Goal: Transaction & Acquisition: Purchase product/service

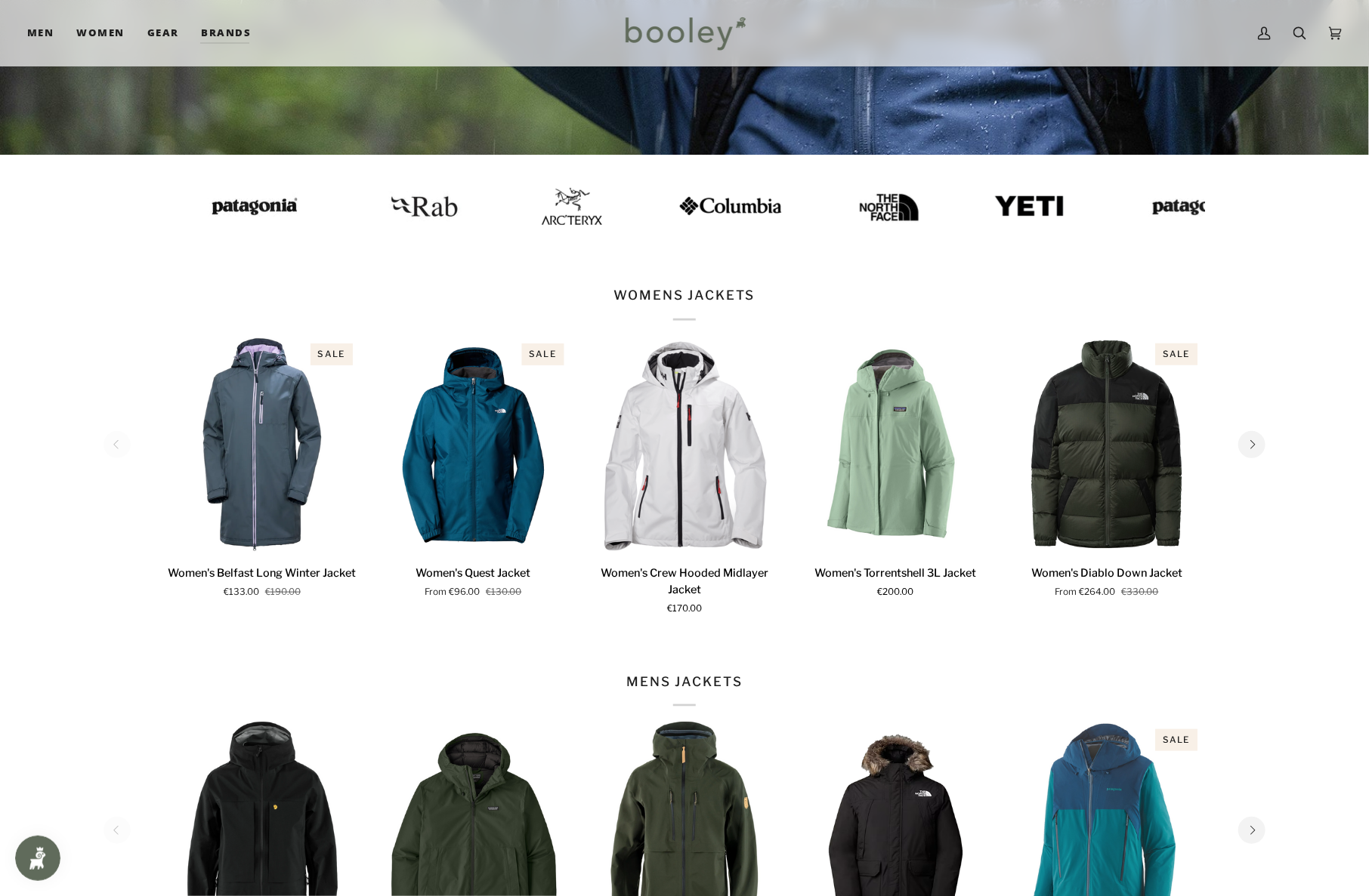
scroll to position [528, 0]
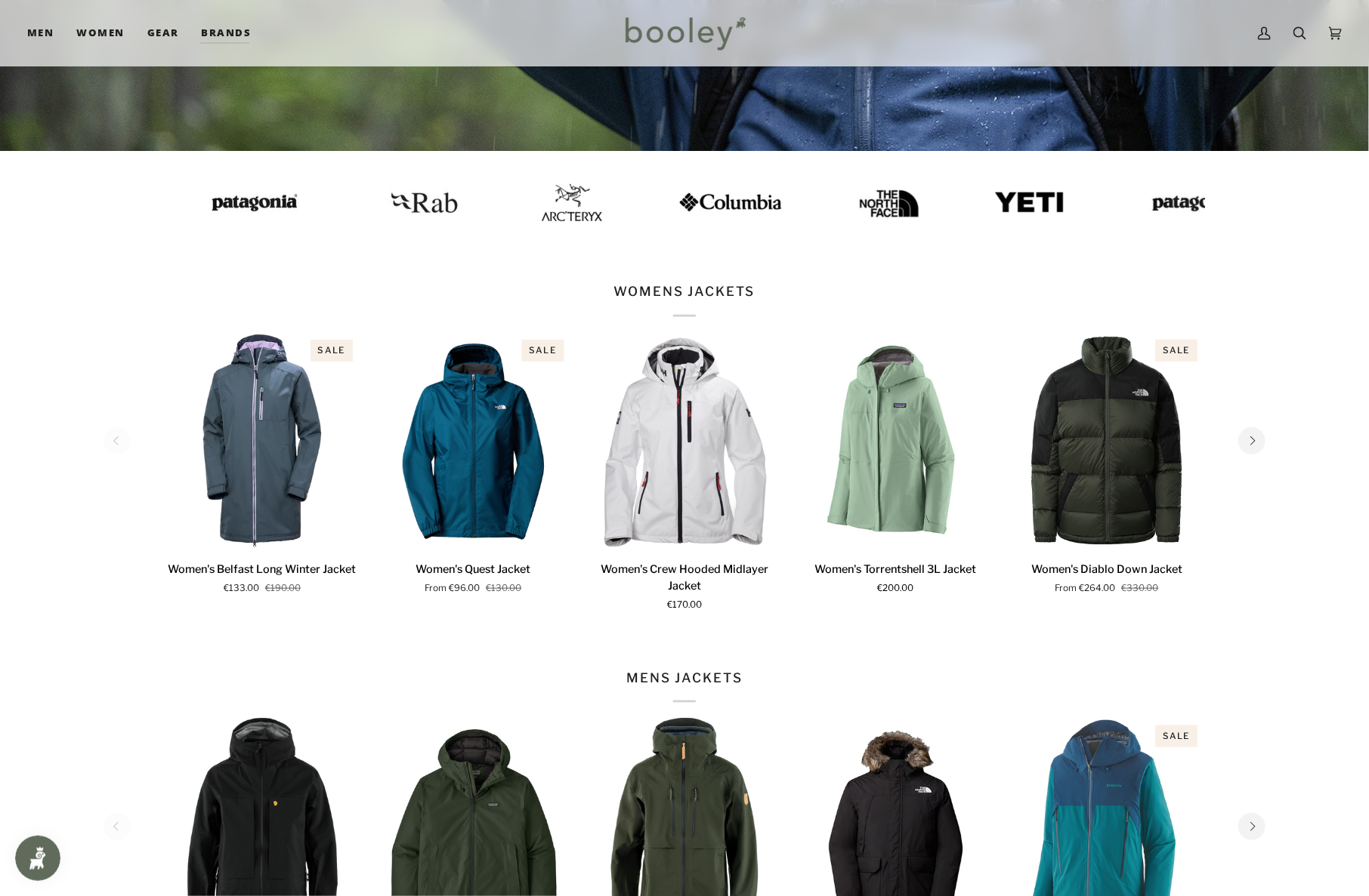
click at [1251, 440] on icon "Next" at bounding box center [1252, 441] width 10 height 10
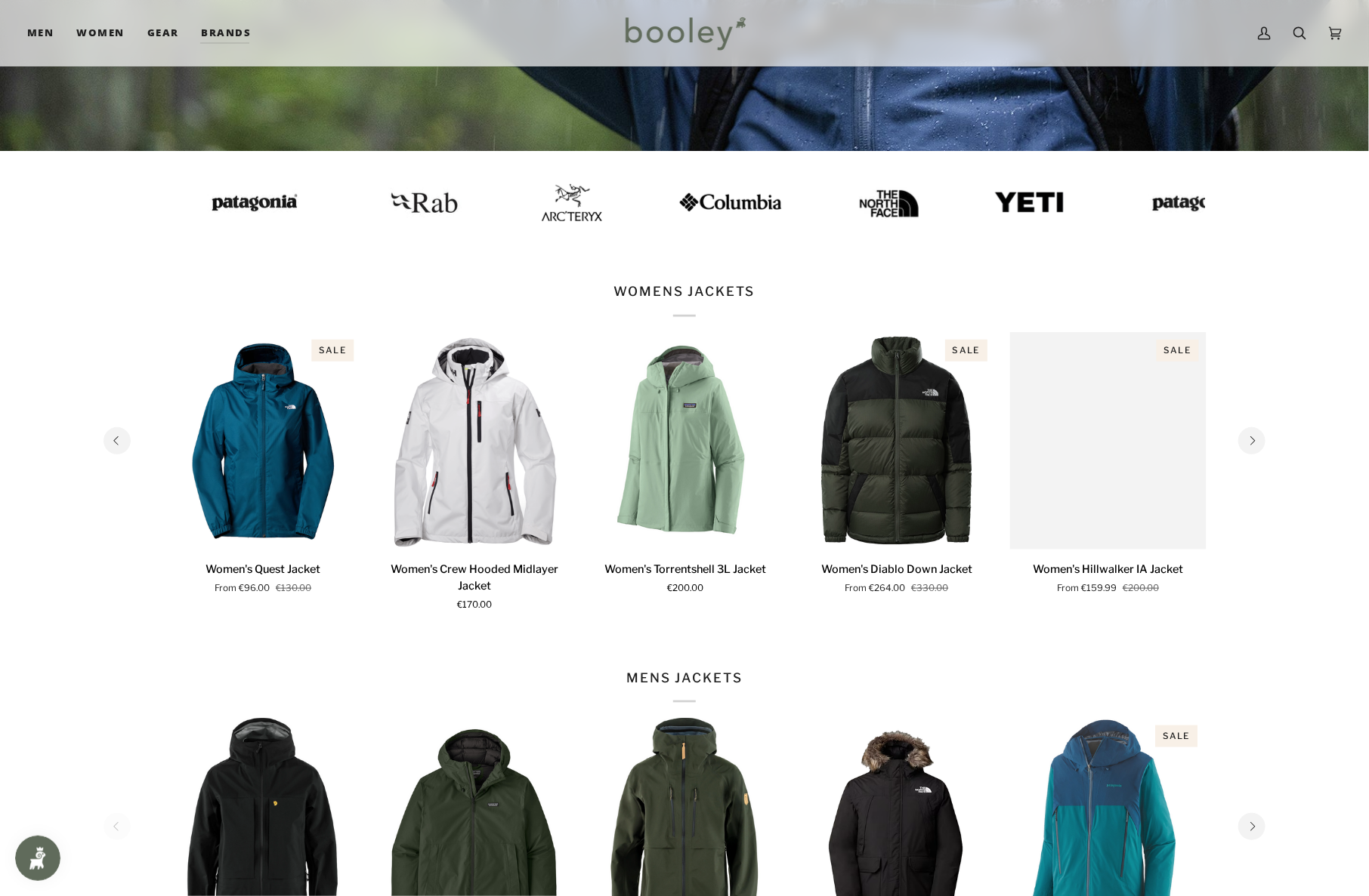
click at [1259, 439] on button "Next" at bounding box center [1251, 440] width 27 height 27
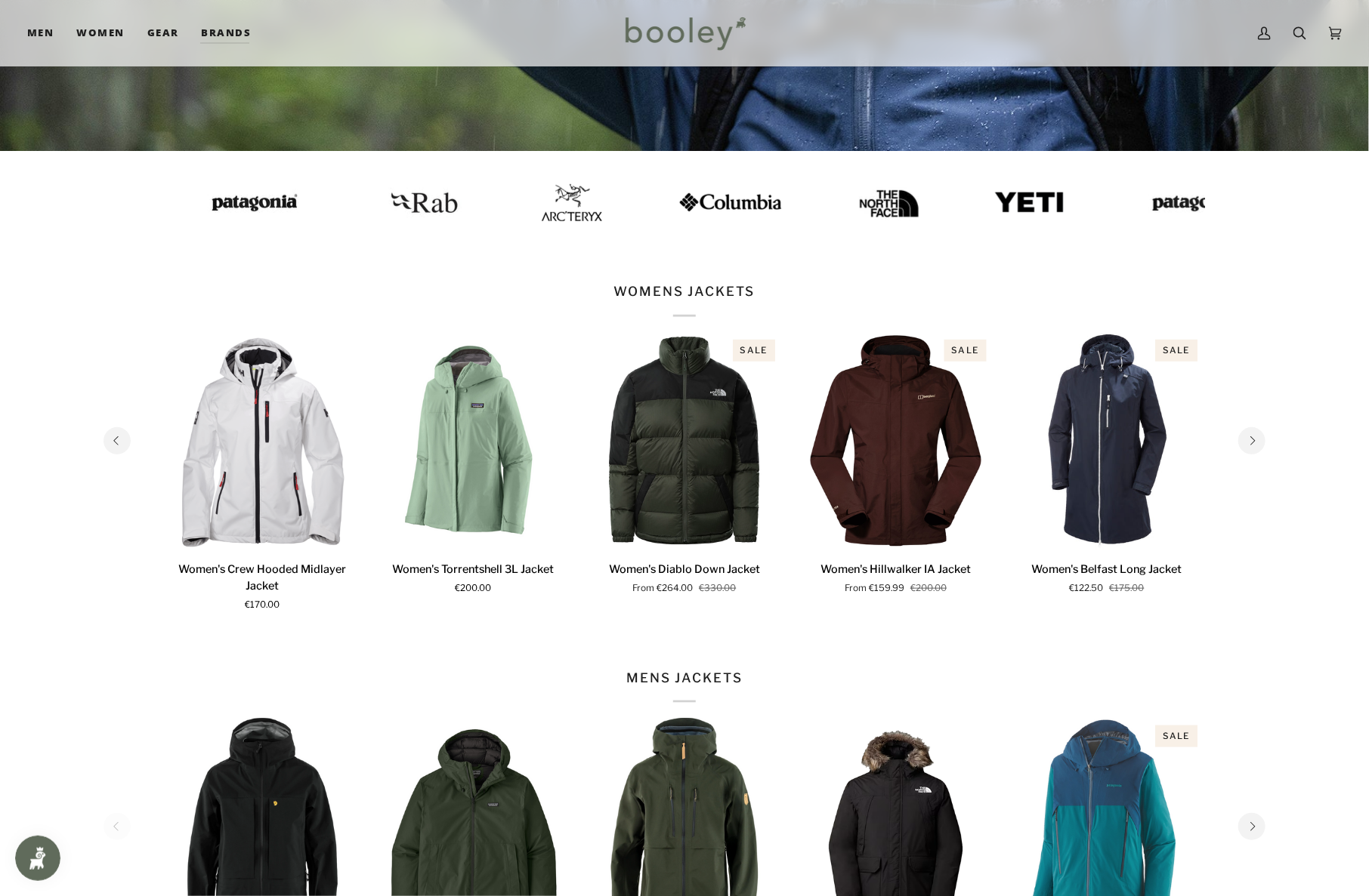
click at [1283, 449] on section "WOMENS JACKETS 1 2 3 4 5 6 Sale Quick view" at bounding box center [684, 448] width 1369 height 386
click at [1251, 440] on icon "Next" at bounding box center [1252, 441] width 10 height 10
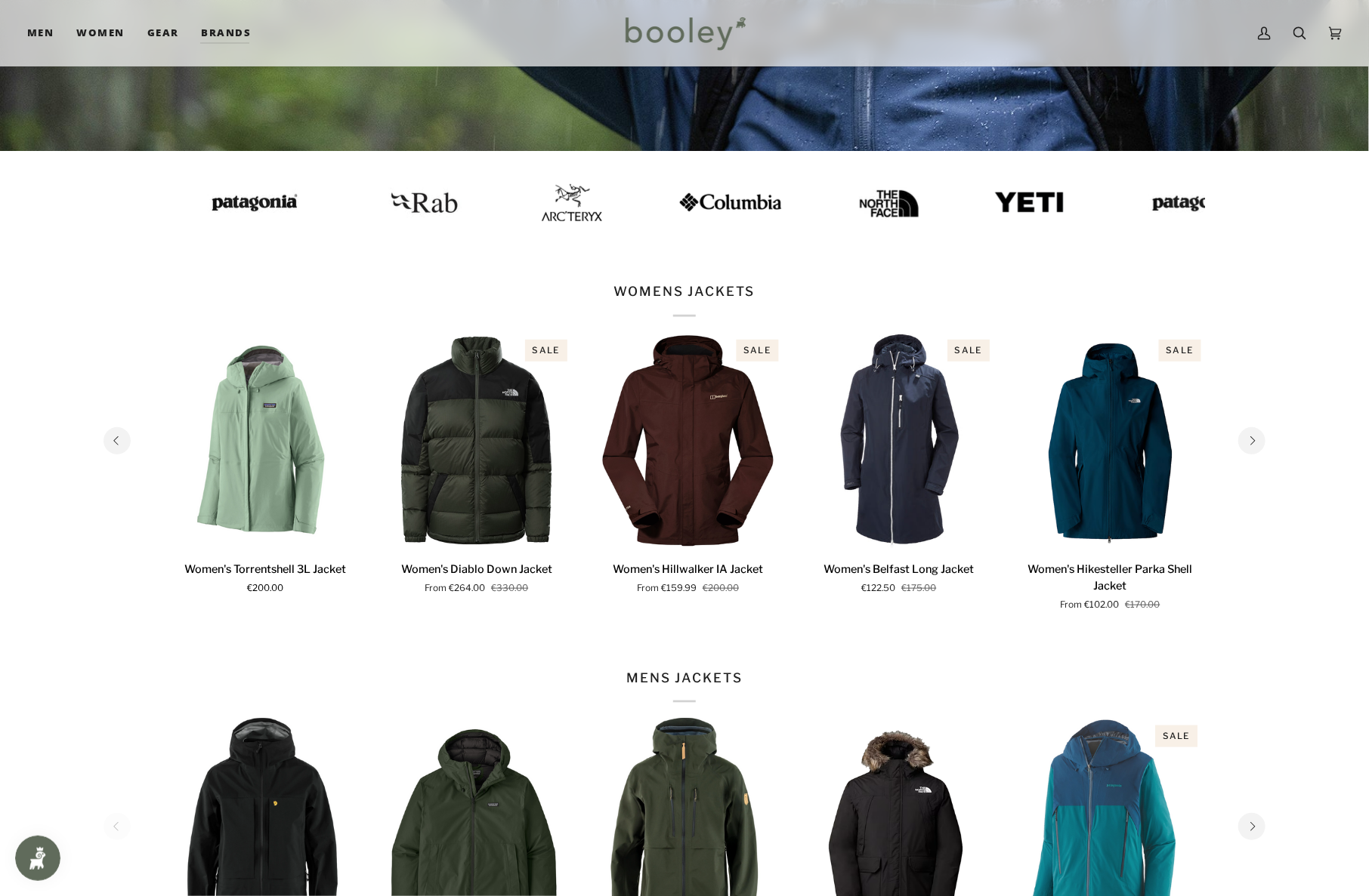
click at [1253, 440] on icon "Next" at bounding box center [1252, 441] width 10 height 10
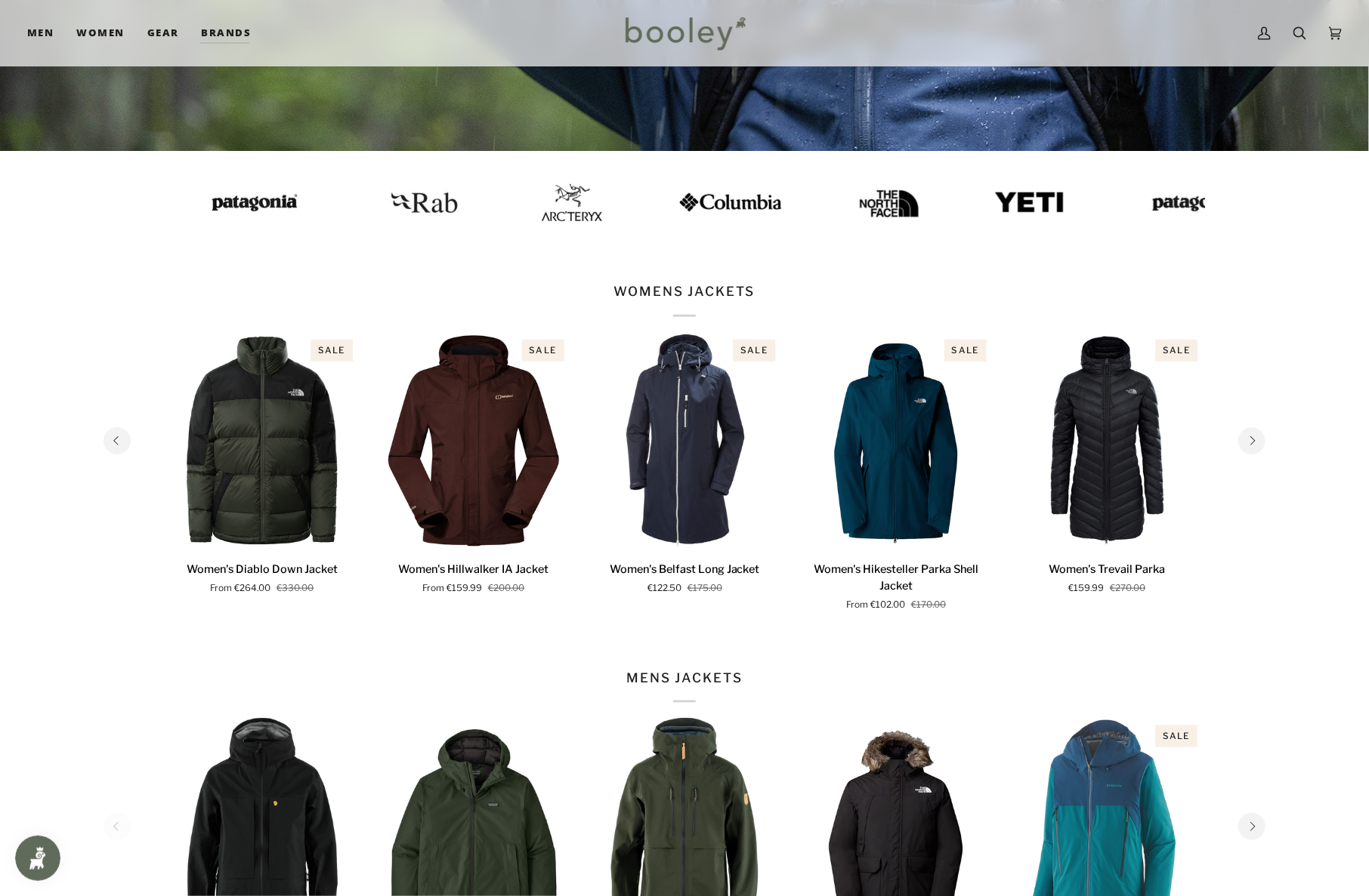
click at [1260, 440] on button "Next" at bounding box center [1251, 440] width 27 height 27
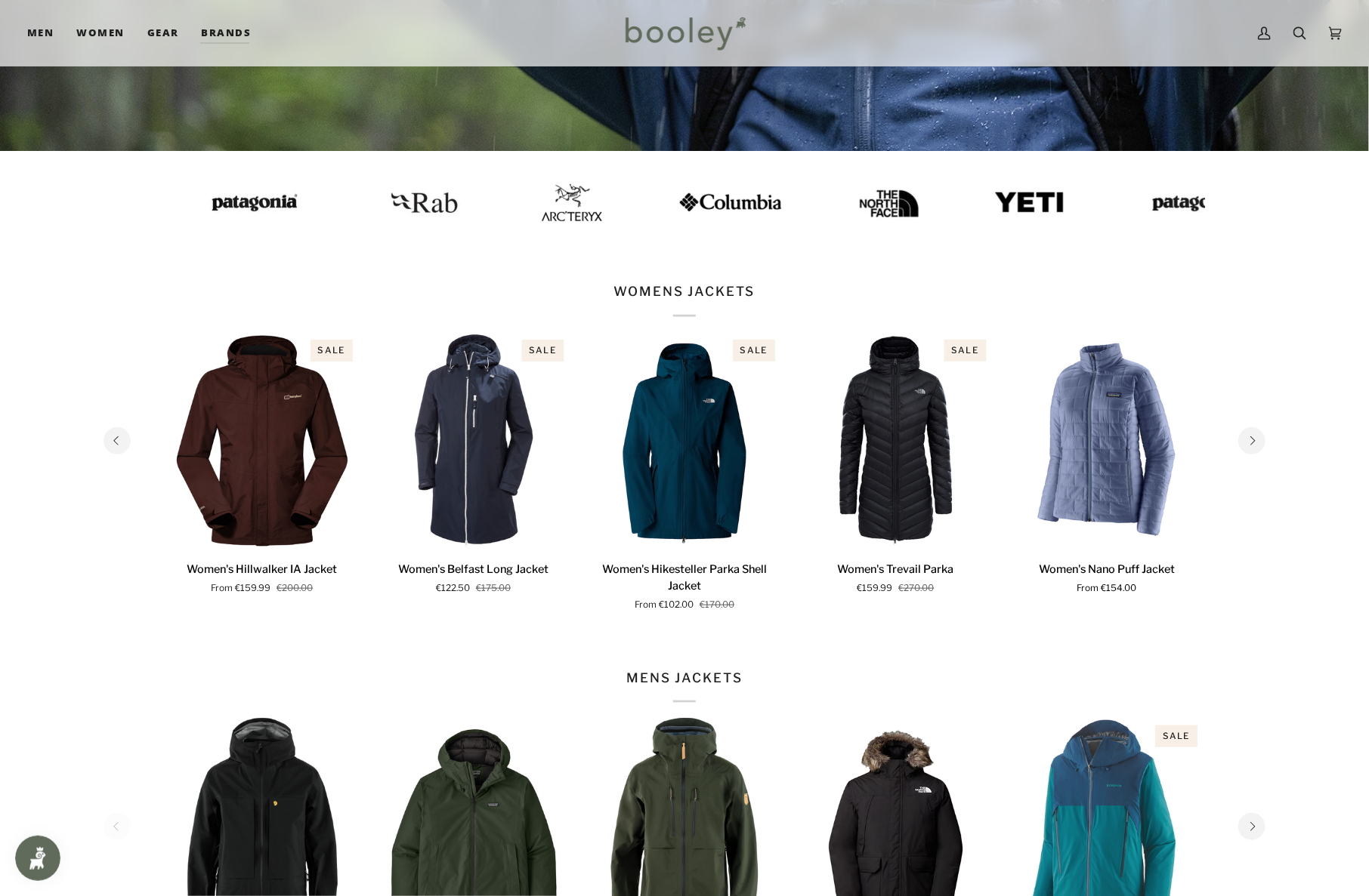
click at [1260, 444] on button "Next" at bounding box center [1251, 440] width 27 height 27
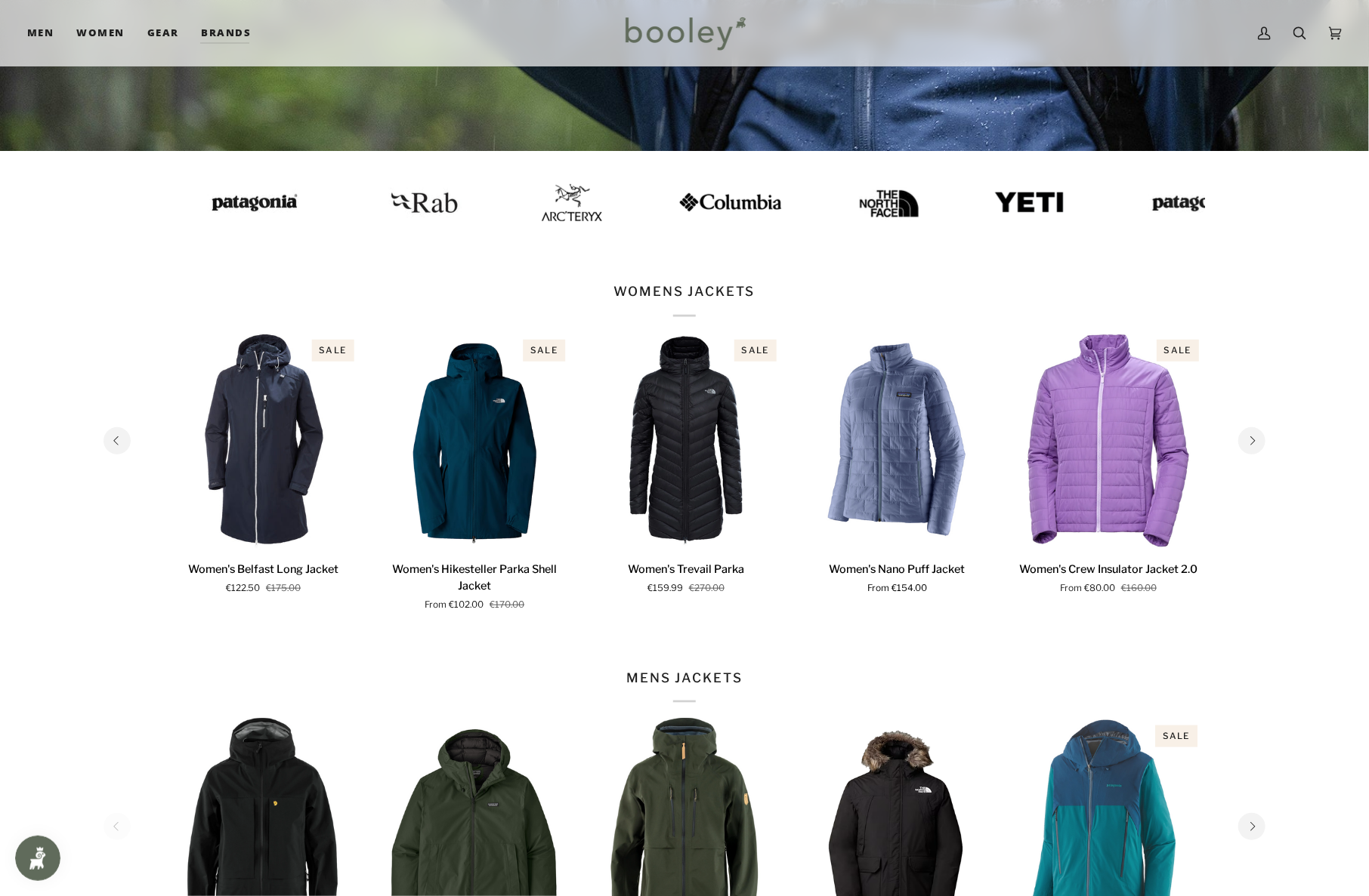
click at [1259, 442] on button "Next" at bounding box center [1251, 440] width 27 height 27
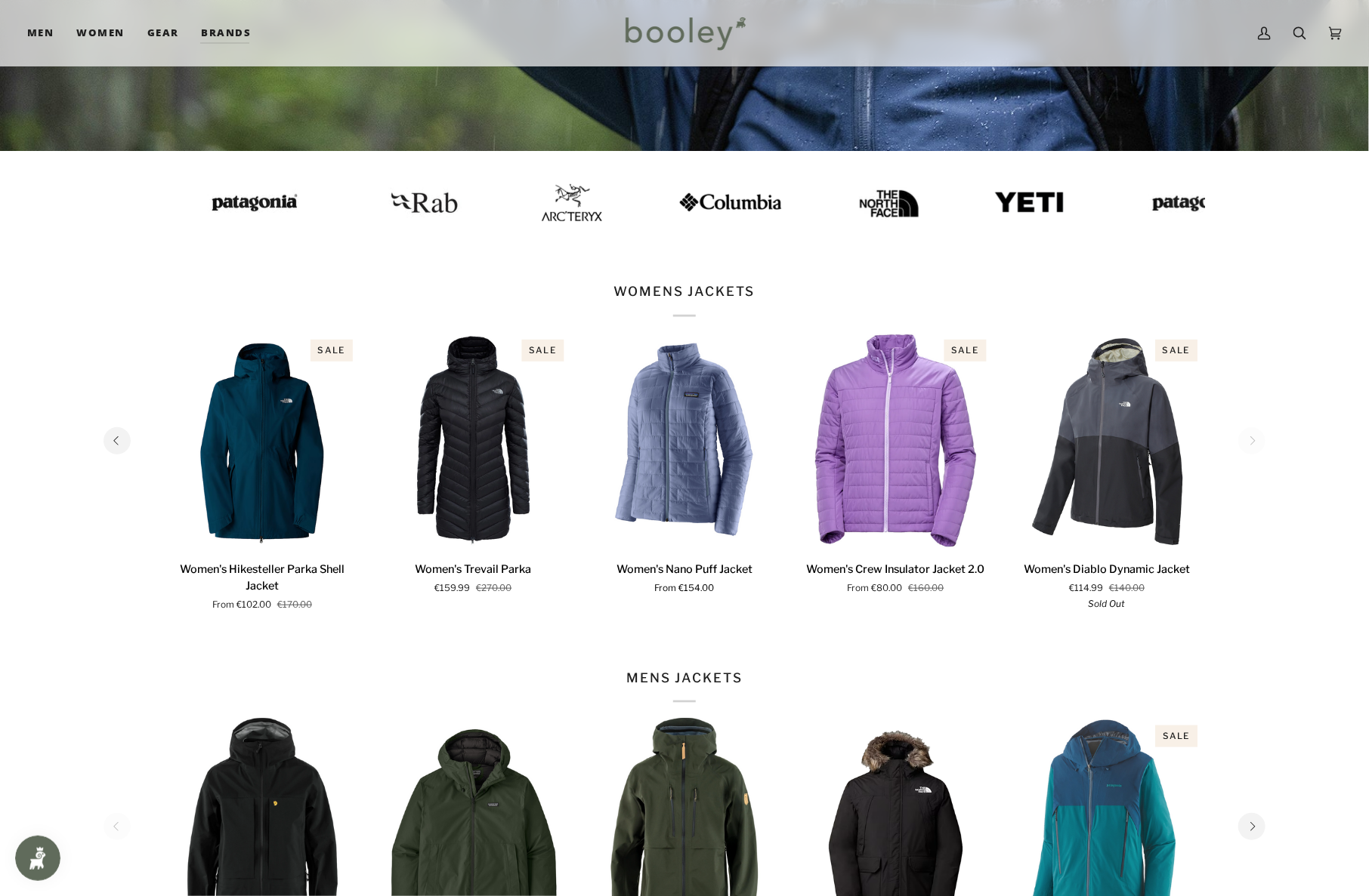
click at [1272, 449] on section "WOMENS JACKETS 1 2 3 4 5 6 Sale Quick view" at bounding box center [684, 448] width 1369 height 386
click at [1266, 448] on section "WOMENS JACKETS 1 2 3 4 5 6 Sale Quick view" at bounding box center [684, 448] width 1369 height 386
click at [1289, 373] on section "WOMENS JACKETS 1 2 3 4 5 6 Sale Quick view" at bounding box center [684, 448] width 1369 height 386
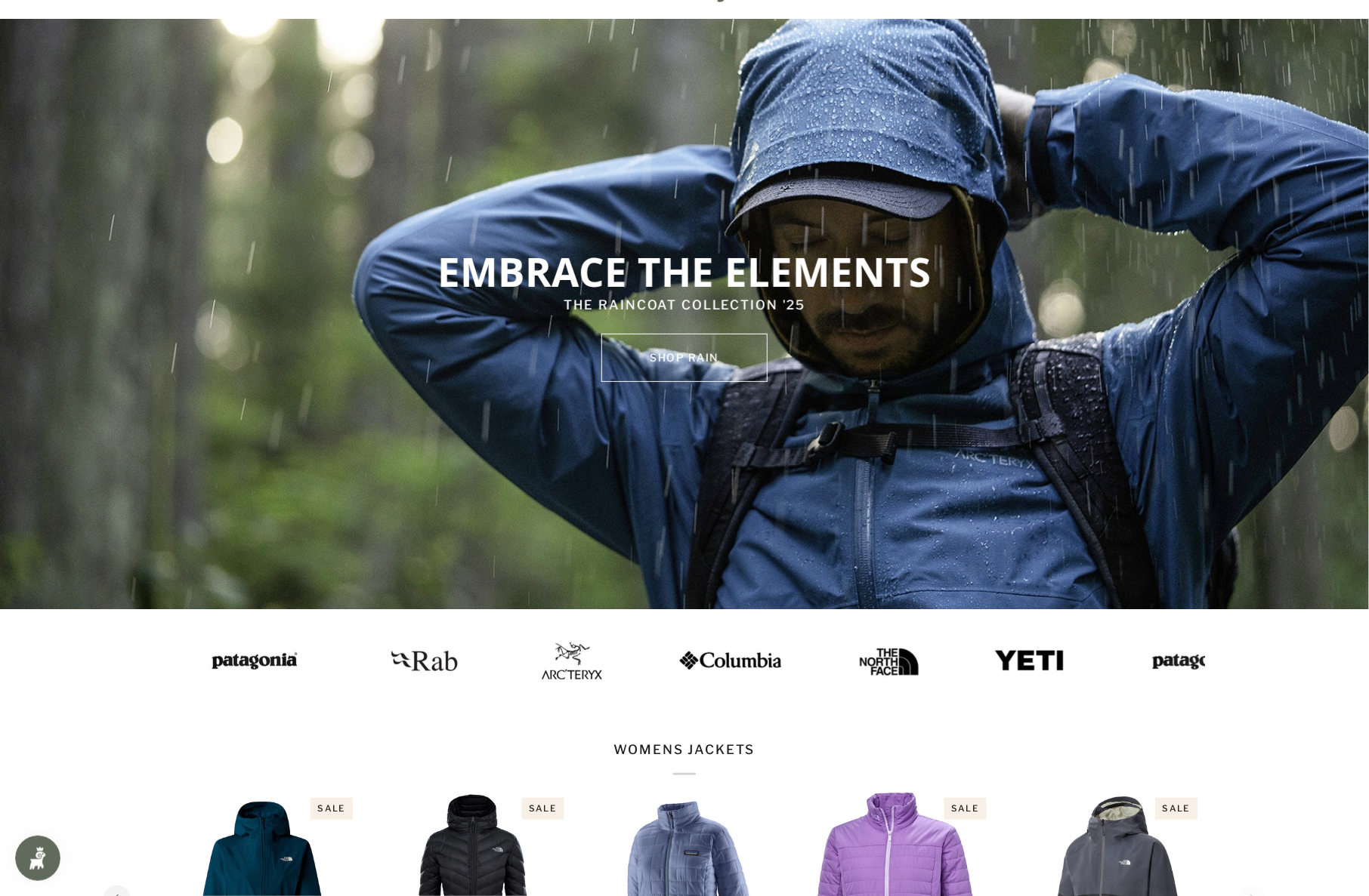
scroll to position [0, 0]
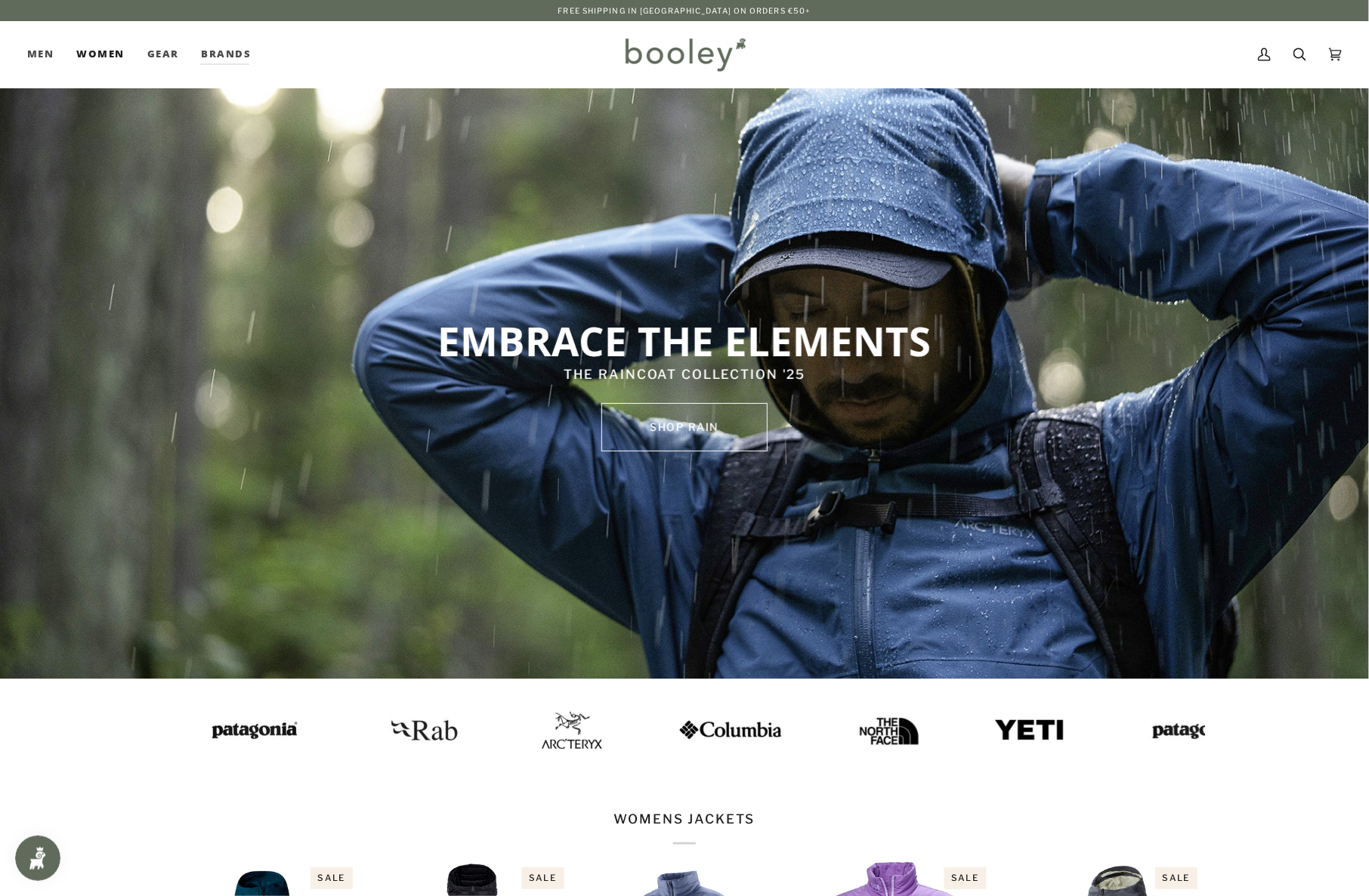
click at [106, 46] on link "Women" at bounding box center [100, 54] width 70 height 67
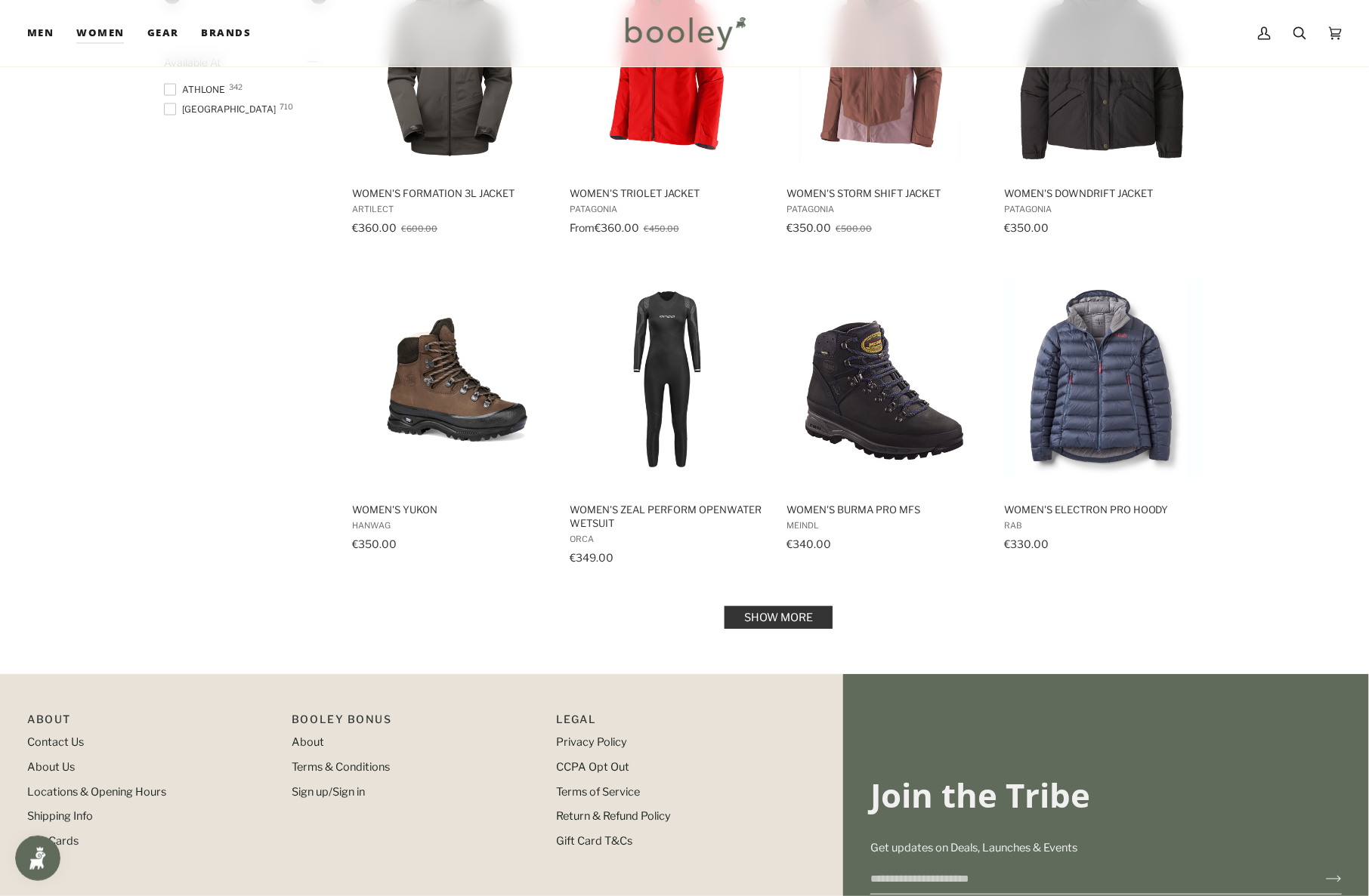
scroll to position [1304, 0]
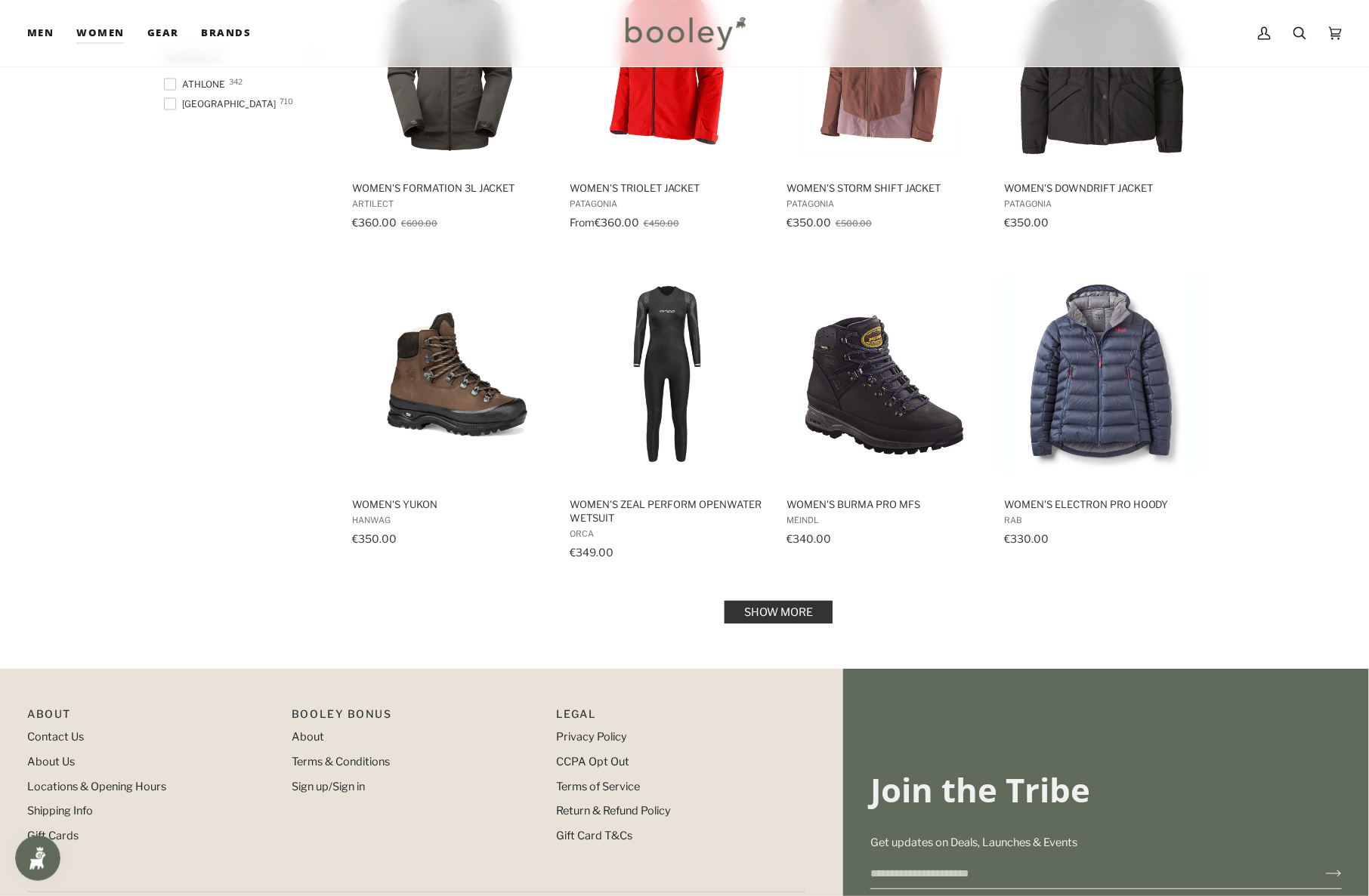
click at [801, 614] on link "Show more" at bounding box center [779, 613] width 108 height 23
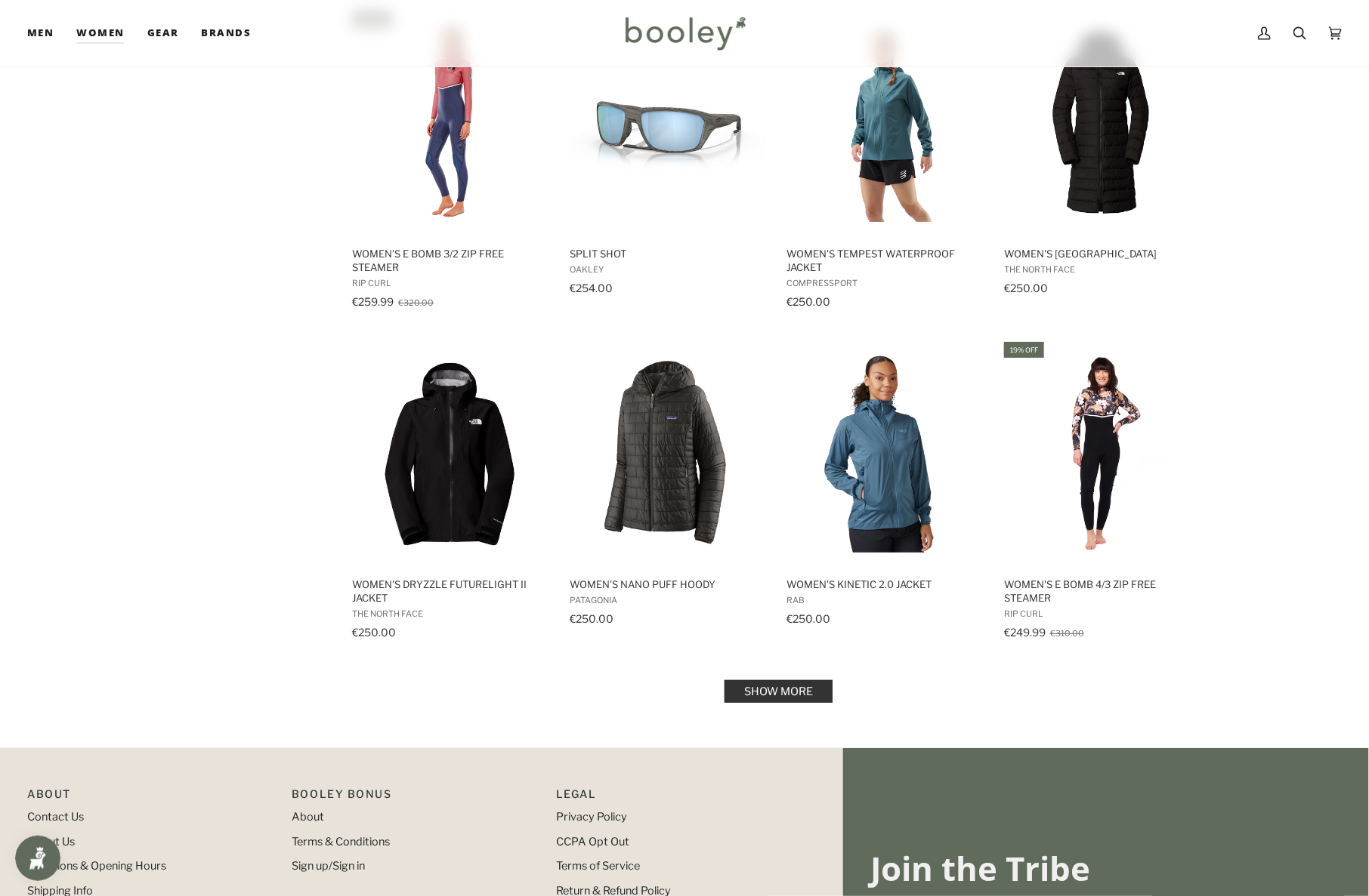
scroll to position [2863, 0]
click at [798, 690] on link "Show more" at bounding box center [779, 691] width 108 height 23
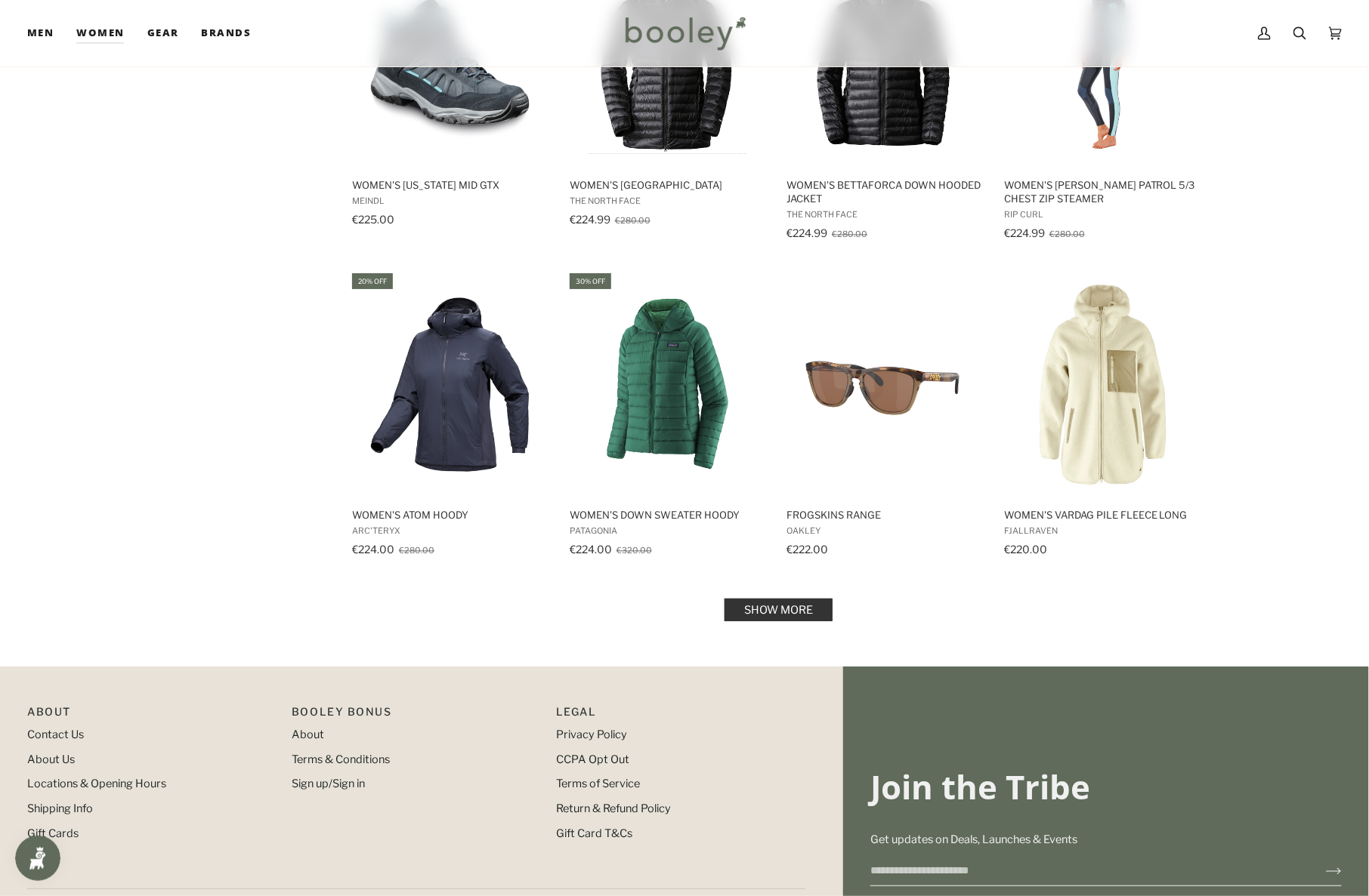
scroll to position [4586, 0]
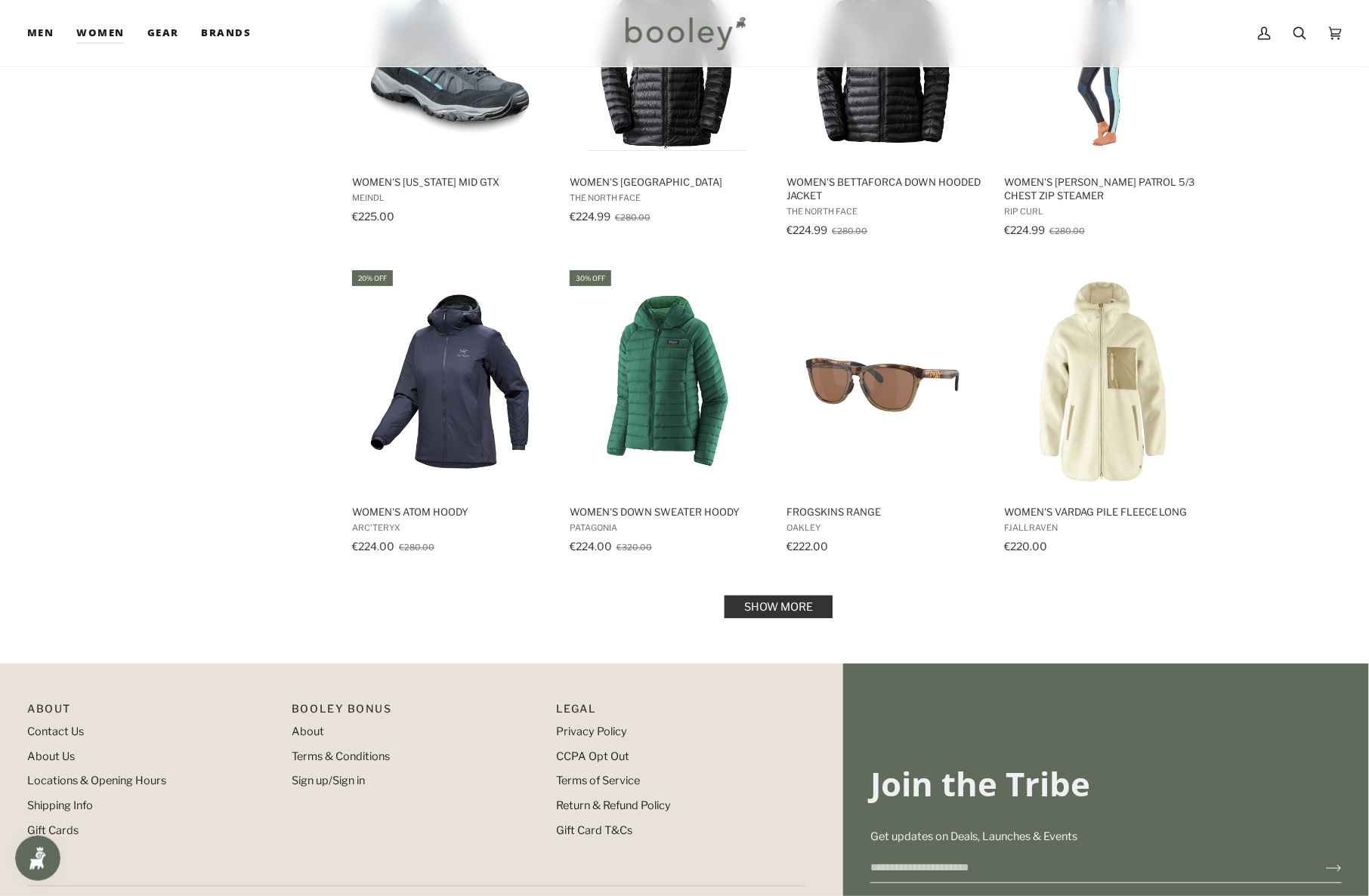
click at [810, 604] on link "Show more" at bounding box center [779, 607] width 108 height 23
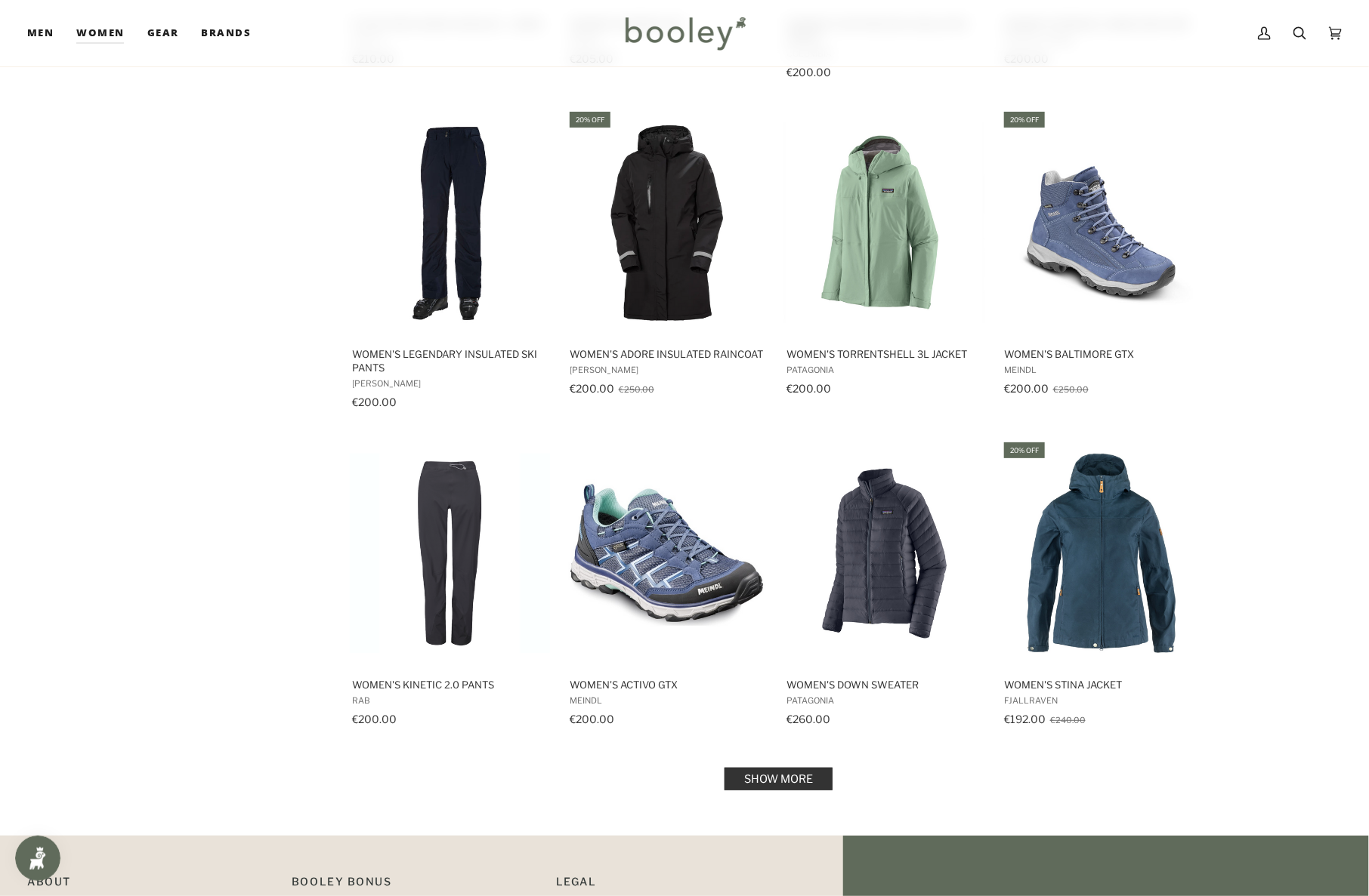
scroll to position [6052, 0]
click at [810, 776] on link "Show more" at bounding box center [779, 779] width 108 height 23
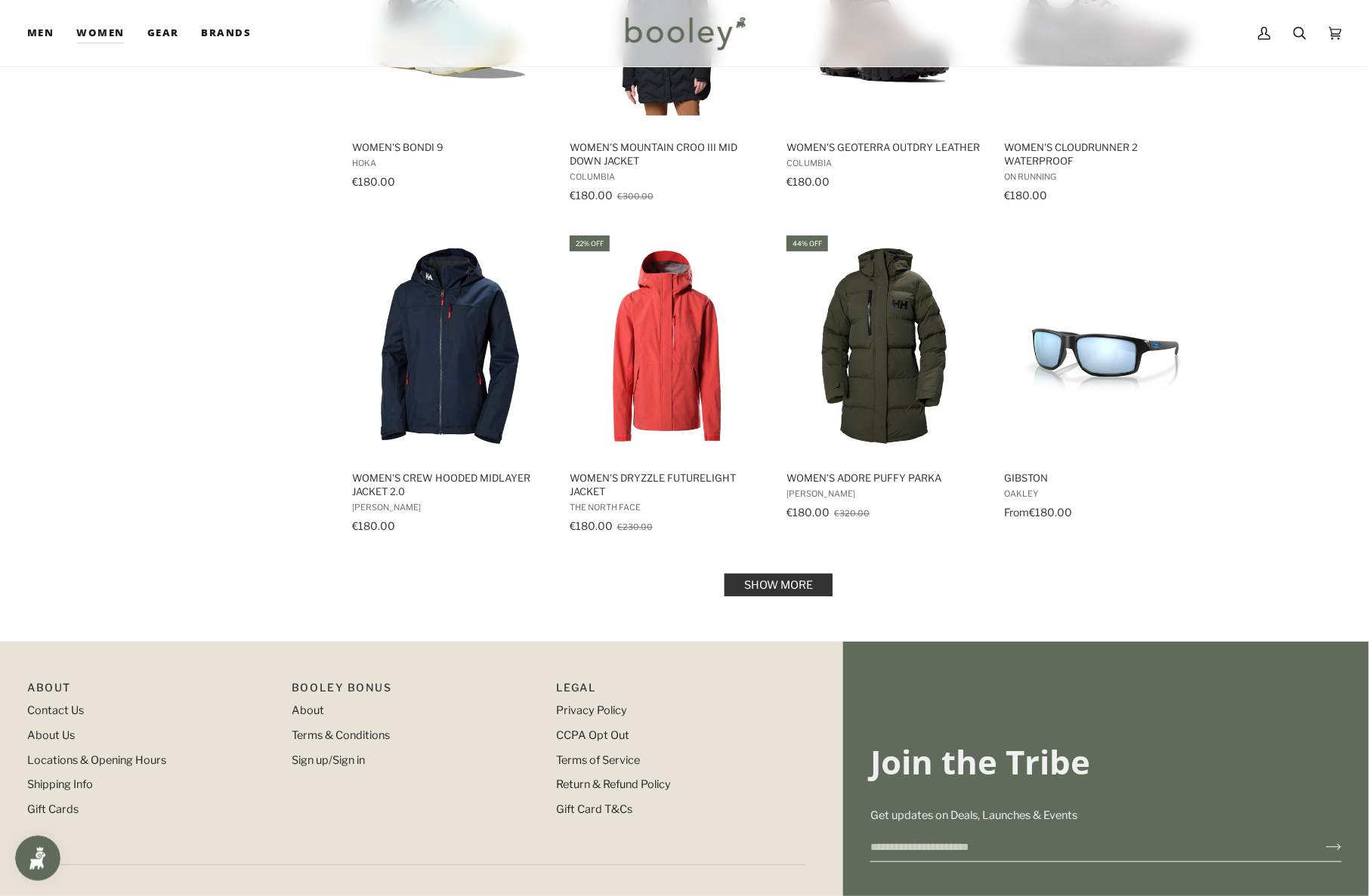
scroll to position [7872, 0]
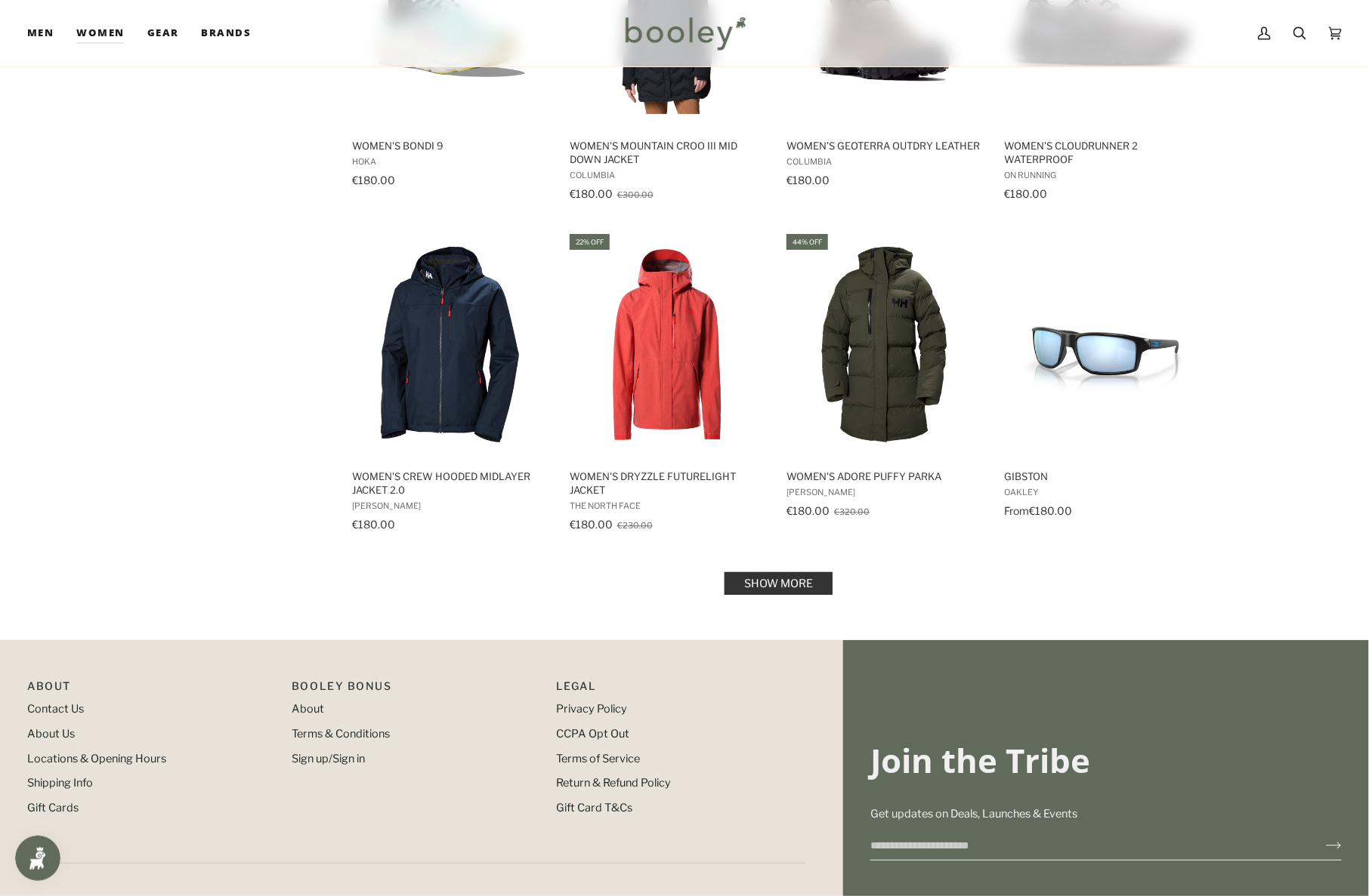
click at [797, 581] on link "Show more" at bounding box center [779, 583] width 108 height 23
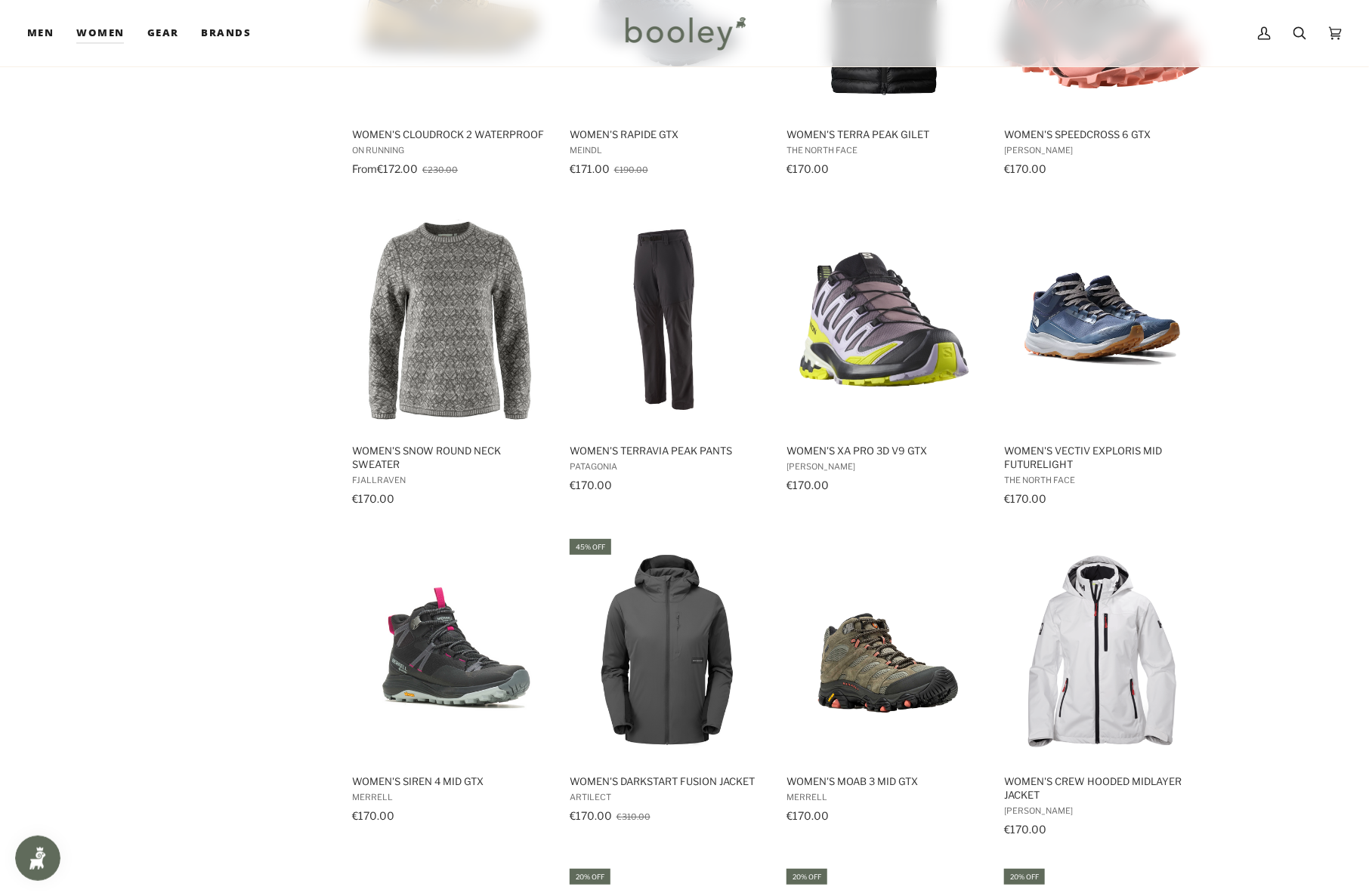
scroll to position [8859, 0]
